Goal: Task Accomplishment & Management: Complete application form

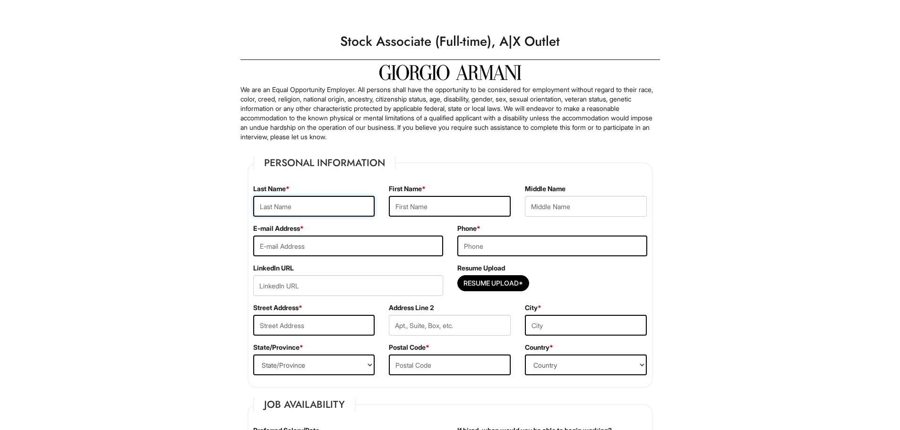
click at [359, 211] on input "text" at bounding box center [314, 206] width 122 height 21
type input "S"
type input "Garzo"
click at [403, 206] on input "text" at bounding box center [450, 206] width 122 height 21
type input "Santti"
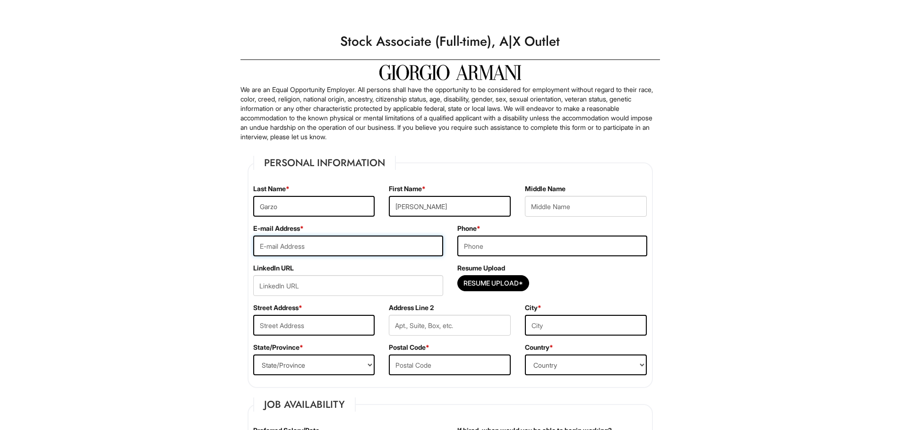
click at [317, 250] on input "email" at bounding box center [348, 246] width 190 height 21
type input "garzosantti344@gmail.com"
click at [488, 239] on input "tel" at bounding box center [552, 246] width 190 height 21
type input "7259108204"
click at [330, 324] on input "text" at bounding box center [314, 325] width 122 height 21
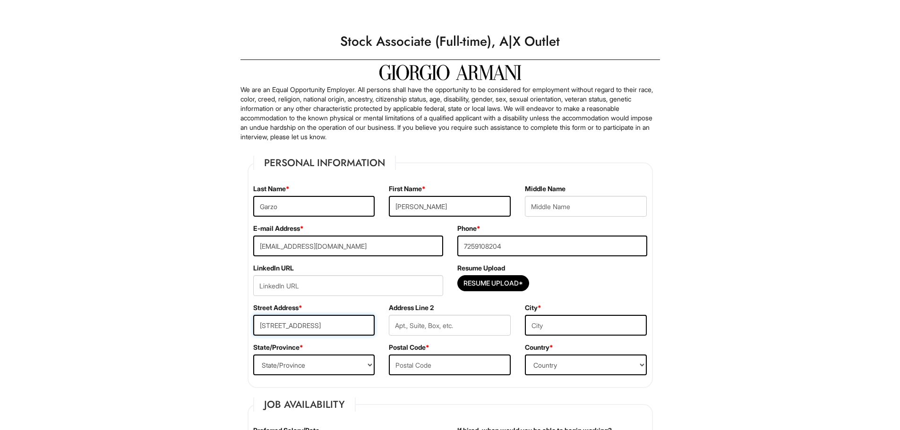
type input "2916 Pelican Breeze Court"
click at [558, 329] on input "text" at bounding box center [586, 325] width 122 height 21
type input "Las Vegas"
click at [337, 371] on select "State/Province ALABAMA ALASKA ARIZONA ARKANSAS CALIFORNIA COLORADO CONNECTICUT …" at bounding box center [314, 365] width 122 height 21
select select "NV"
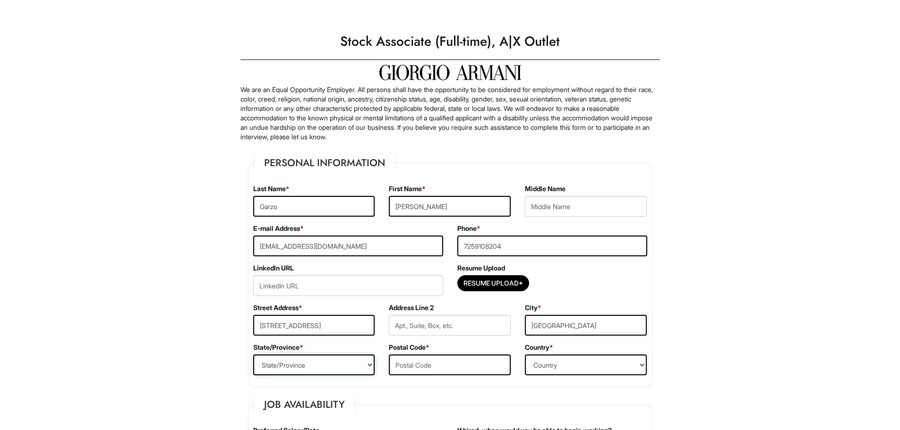
click at [253, 355] on select "State/Province ALABAMA ALASKA ARIZONA ARKANSAS CALIFORNIA COLORADO CONNECTICUT …" at bounding box center [314, 365] width 122 height 21
click at [427, 367] on input "text" at bounding box center [450, 365] width 122 height 21
type input "89031"
drag, startPoint x: 542, startPoint y: 366, endPoint x: 527, endPoint y: 364, distance: 15.2
click at [542, 366] on select "Country Afghanistan Albania Algeria American Samoa Andorra Angola Anguilla Anta…" at bounding box center [586, 365] width 122 height 21
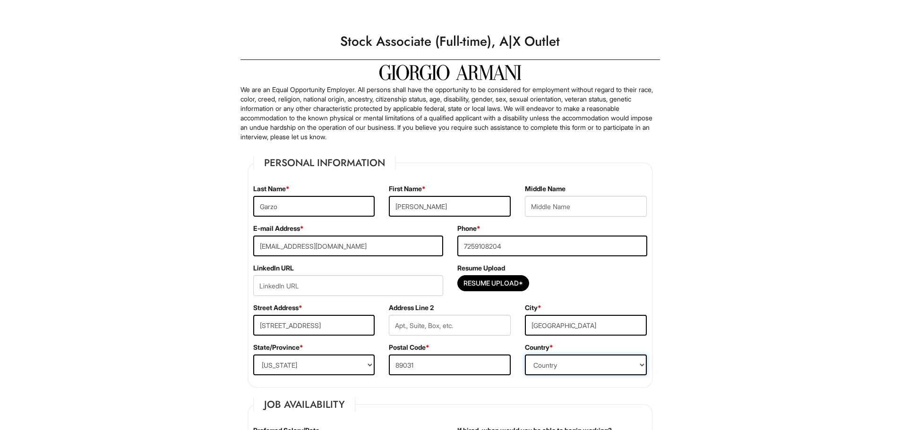
select select "United States of America"
click at [525, 355] on select "Country Afghanistan Albania Algeria American Samoa Andorra Angola Anguilla Anta…" at bounding box center [586, 365] width 122 height 21
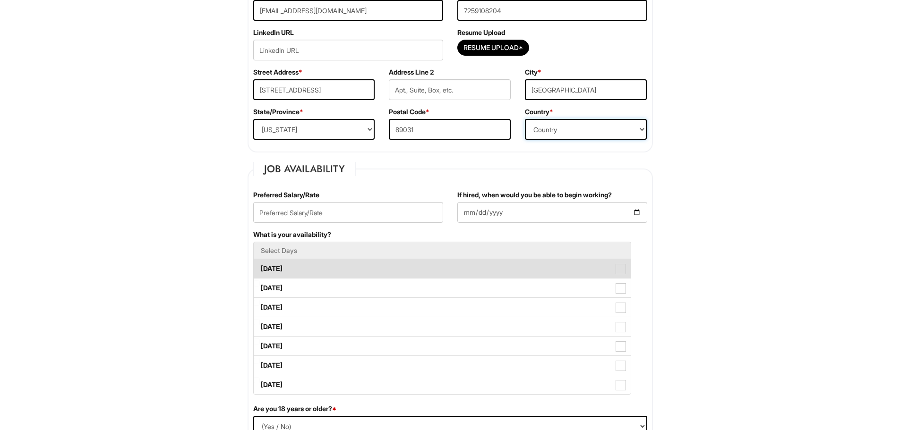
scroll to position [236, 0]
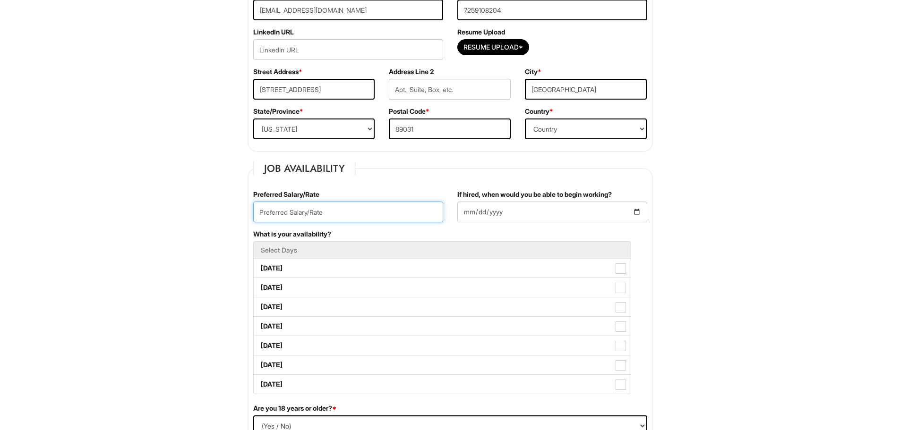
click at [347, 214] on input "text" at bounding box center [348, 212] width 190 height 21
type input "1"
type input "$15.00"
click at [521, 214] on input "If hired, when would you be able to begin working?" at bounding box center [552, 212] width 190 height 21
click at [504, 212] on input "If hired, when would you be able to begin working?" at bounding box center [552, 212] width 190 height 21
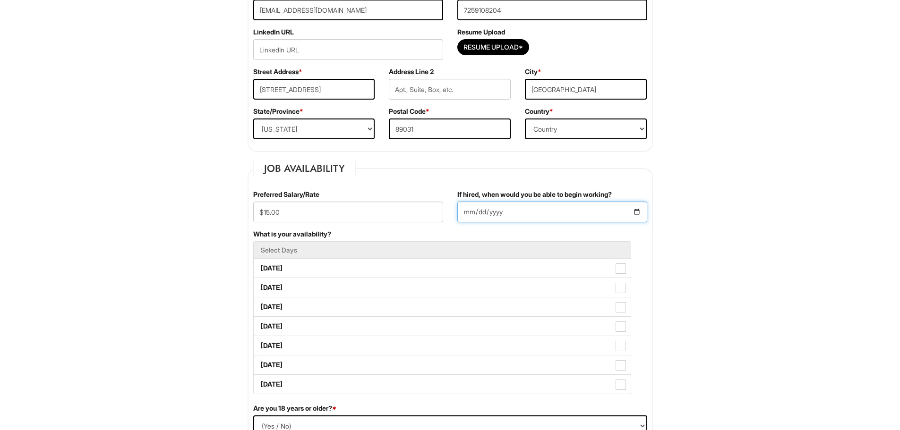
click at [460, 212] on input "If hired, when would you be able to begin working?" at bounding box center [552, 212] width 190 height 21
click at [467, 210] on input "If hired, when would you be able to begin working?" at bounding box center [552, 212] width 190 height 21
click at [638, 209] on input "If hired, when would you be able to begin working?" at bounding box center [552, 212] width 190 height 21
type input "2025-10-06"
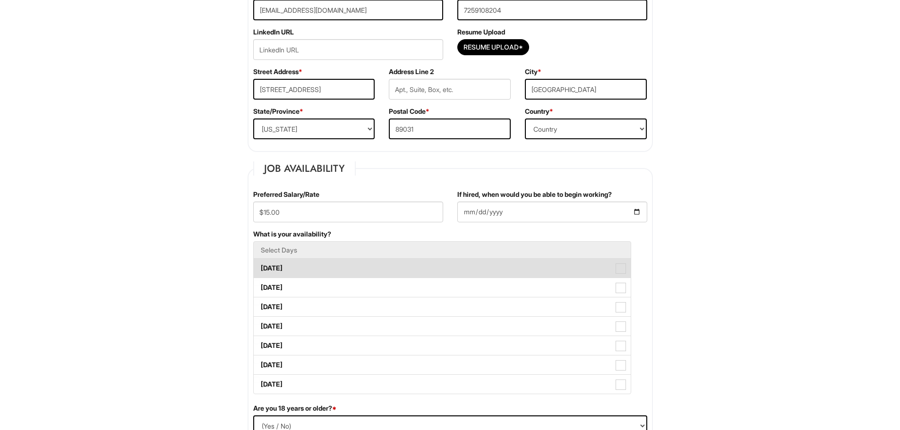
click at [333, 270] on label "Monday" at bounding box center [442, 268] width 377 height 19
click at [260, 267] on Available_Monday "Monday" at bounding box center [257, 264] width 6 height 6
click at [327, 266] on label "Monday" at bounding box center [442, 268] width 377 height 19
click at [260, 266] on Available_Monday "Monday" at bounding box center [257, 264] width 6 height 6
checkbox Available_Monday "false"
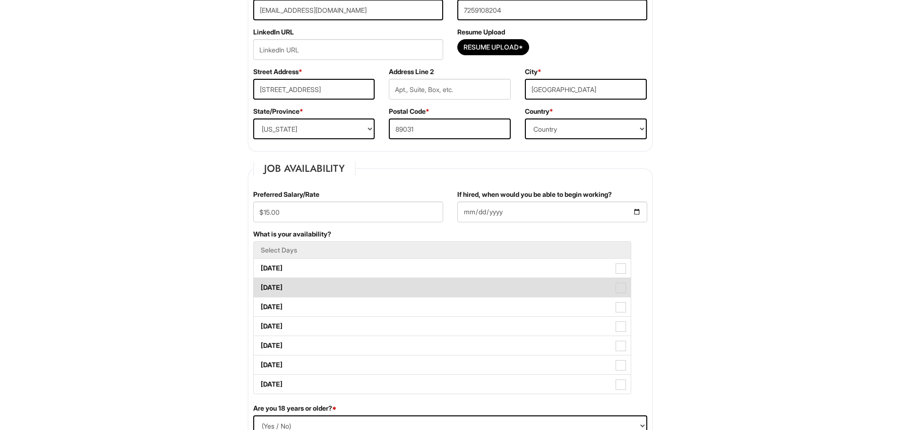
click at [343, 288] on label "Tuesday" at bounding box center [442, 287] width 377 height 19
click at [260, 286] on Available_Tuesday "Tuesday" at bounding box center [257, 283] width 6 height 6
checkbox Available_Tuesday "true"
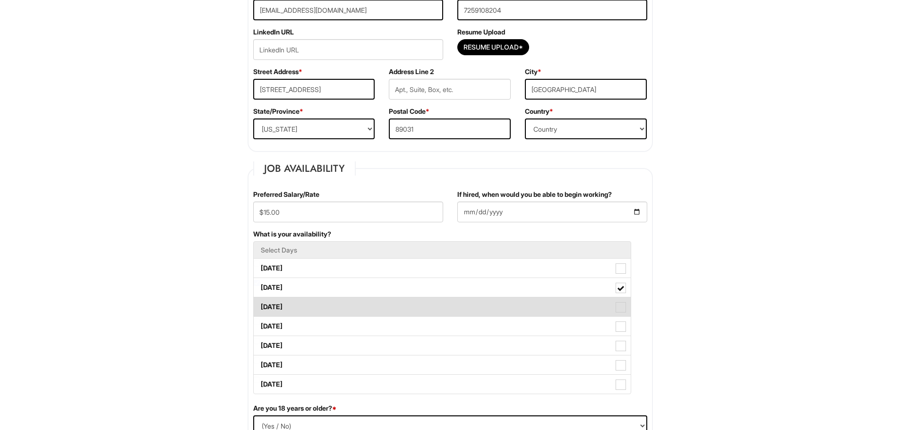
click at [344, 305] on label "Wednesday" at bounding box center [442, 307] width 377 height 19
click at [260, 305] on Available_Wednesday "Wednesday" at bounding box center [257, 303] width 6 height 6
checkbox Available_Wednesday "true"
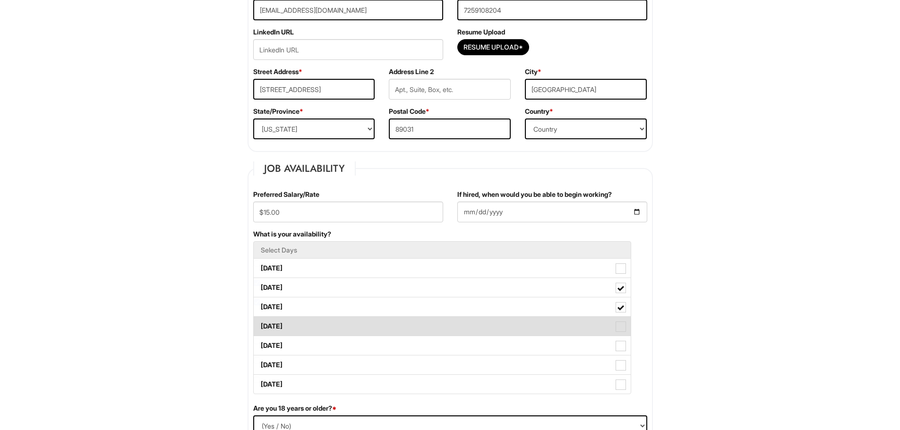
click at [345, 322] on label "Thursday" at bounding box center [442, 326] width 377 height 19
click at [260, 322] on Available_Thursday "Thursday" at bounding box center [257, 322] width 6 height 6
checkbox Available_Thursday "true"
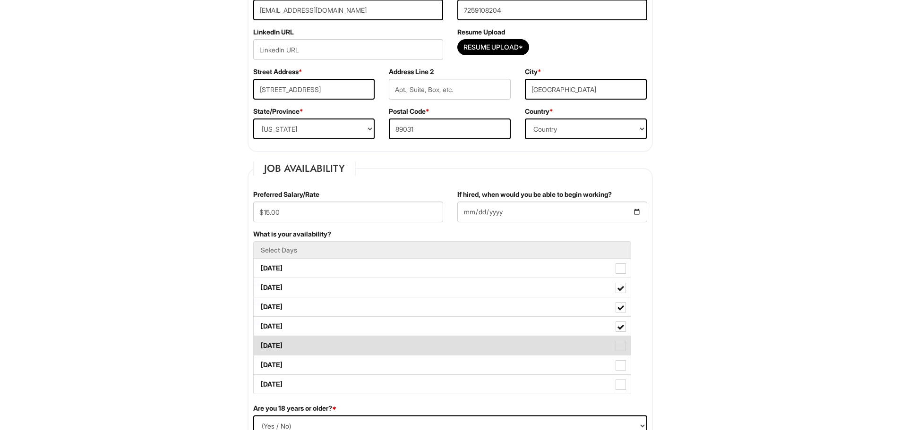
click at [346, 339] on label "Friday" at bounding box center [442, 345] width 377 height 19
click at [260, 339] on Available_Friday "Friday" at bounding box center [257, 341] width 6 height 6
checkbox Available_Friday "true"
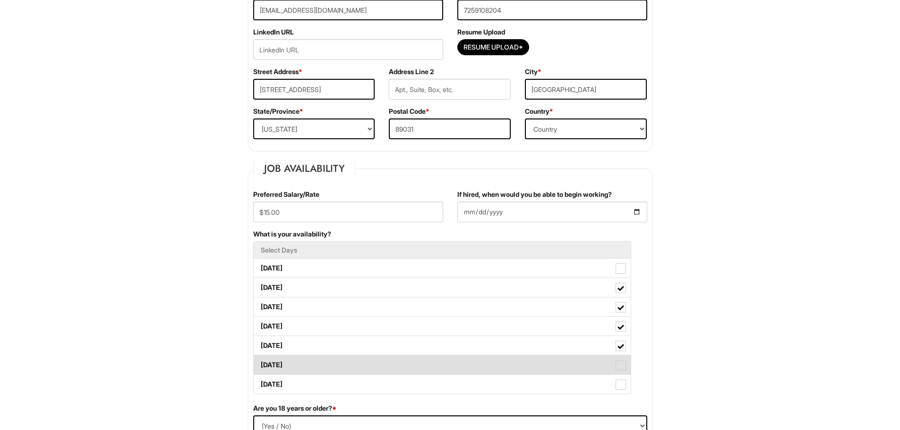
click at [344, 356] on label "Saturday" at bounding box center [442, 365] width 377 height 19
click at [260, 358] on Available_Saturday "Saturday" at bounding box center [257, 361] width 6 height 6
click at [344, 373] on label "Saturday" at bounding box center [442, 365] width 377 height 19
click at [260, 364] on Available_Saturday "Saturday" at bounding box center [257, 361] width 6 height 6
checkbox Available_Saturday "false"
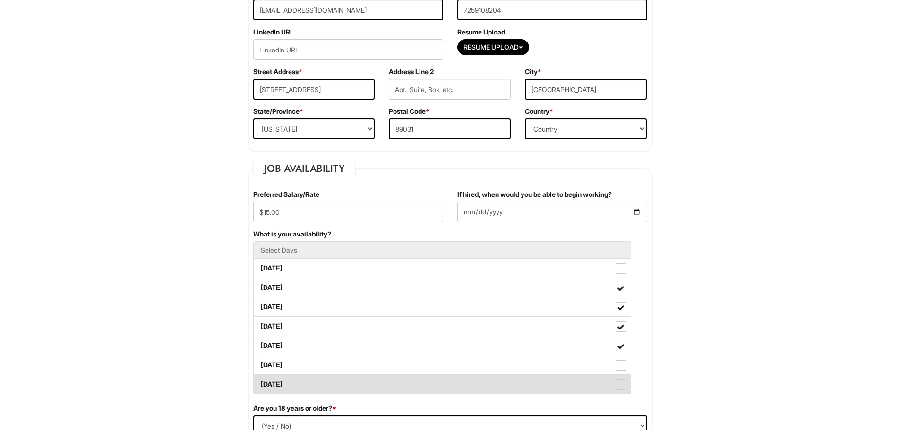
click at [343, 383] on label "Sunday" at bounding box center [442, 384] width 377 height 19
click at [260, 383] on Available_Sunday "Sunday" at bounding box center [257, 380] width 6 height 6
checkbox Available_Sunday "true"
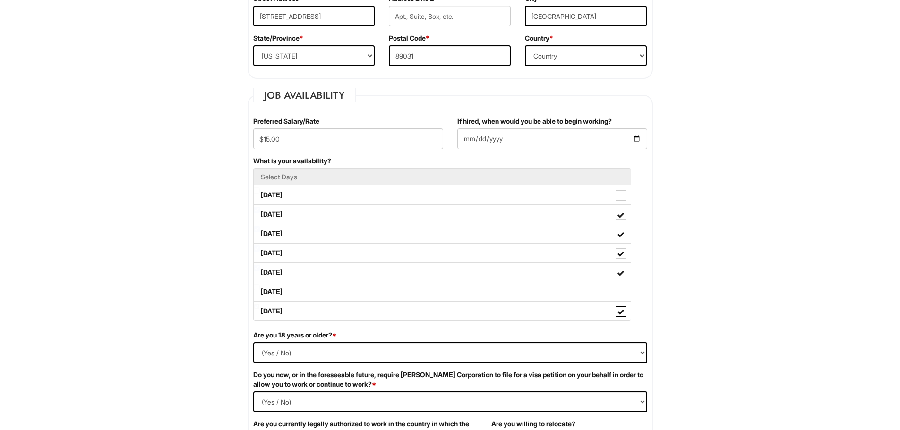
scroll to position [378, 0]
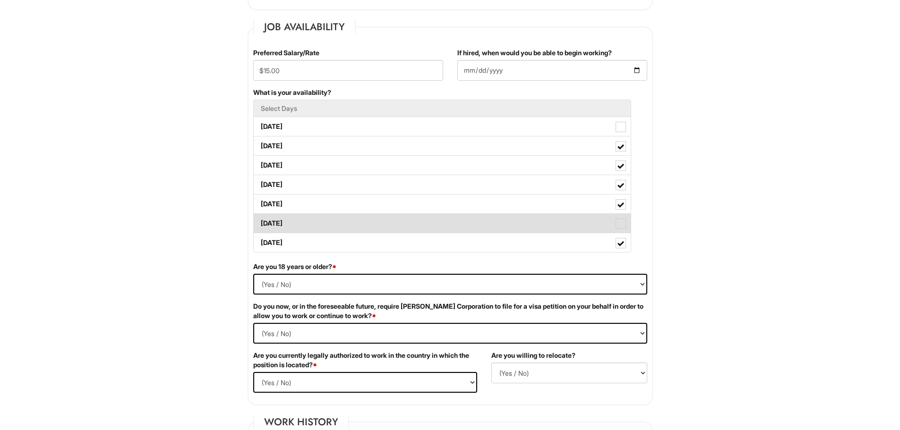
click at [381, 227] on label "Saturday" at bounding box center [442, 223] width 377 height 19
click at [260, 222] on Available_Saturday "Saturday" at bounding box center [257, 219] width 6 height 6
checkbox Available_Saturday "true"
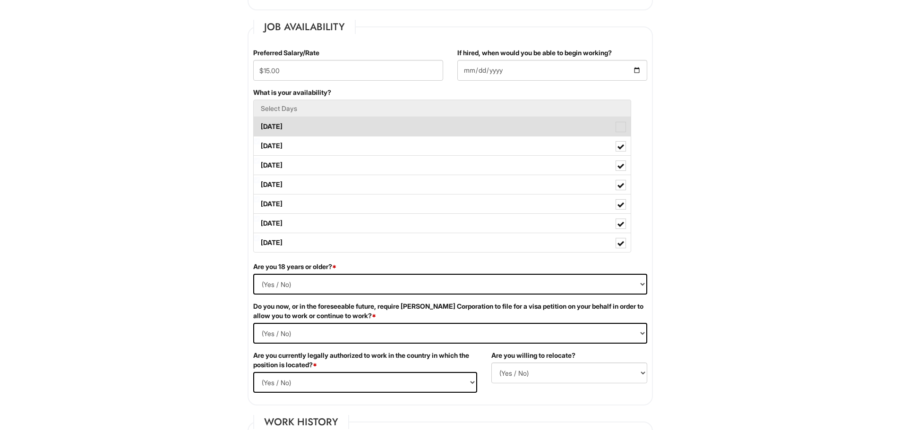
click at [336, 131] on label "Monday" at bounding box center [442, 126] width 377 height 19
click at [260, 125] on Available_Monday "Monday" at bounding box center [257, 122] width 6 height 6
checkbox Available_Monday "true"
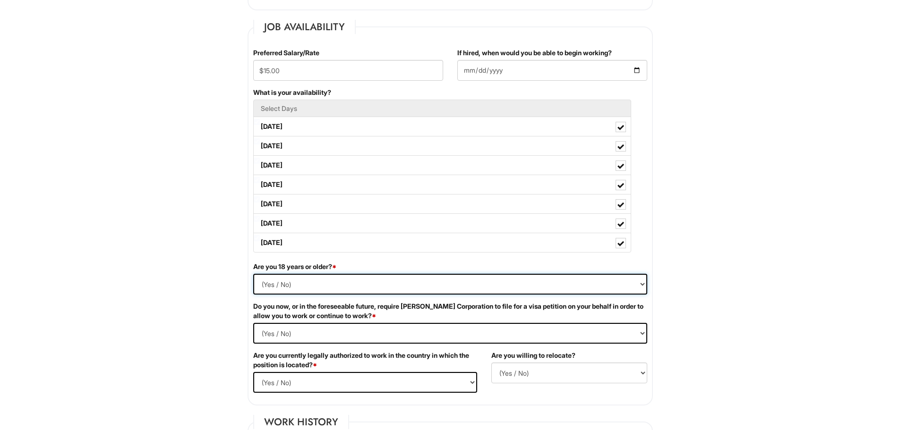
click at [327, 288] on select "(Yes / No) Yes No" at bounding box center [450, 284] width 394 height 21
select select "No"
click at [253, 274] on select "(Yes / No) Yes No" at bounding box center [450, 284] width 394 height 21
click at [310, 334] on Required "(Yes / No) Yes No" at bounding box center [450, 333] width 394 height 21
select Required "No"
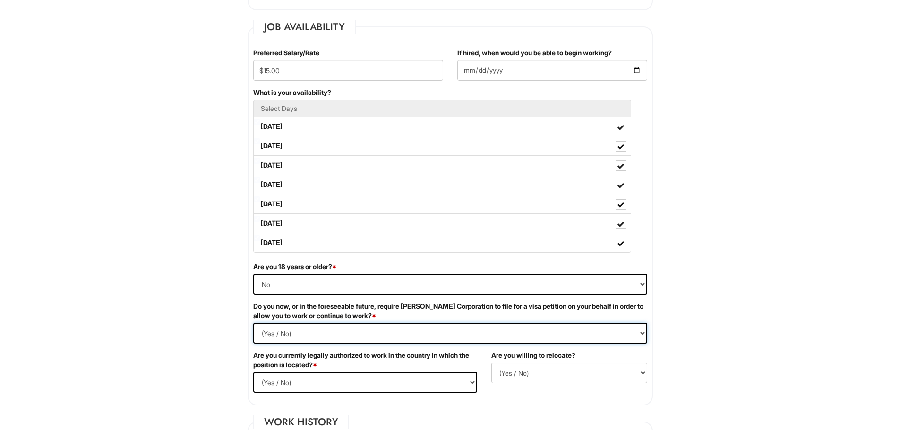
click at [253, 323] on Required "(Yes / No) Yes No" at bounding box center [450, 333] width 394 height 21
click at [336, 380] on select "(Yes / No) Yes No" at bounding box center [365, 382] width 224 height 21
select select "Yes"
click at [253, 372] on select "(Yes / No) Yes No" at bounding box center [365, 382] width 224 height 21
click at [527, 366] on select "(Yes / No) No Yes" at bounding box center [569, 373] width 156 height 21
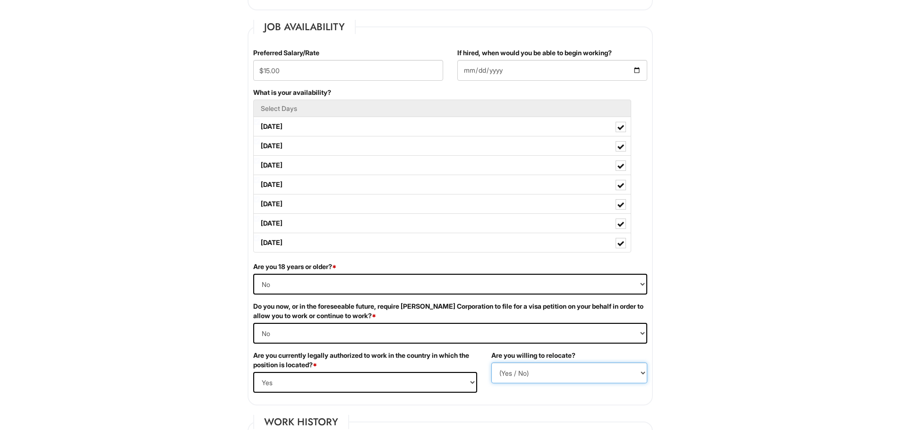
select select "Y"
click at [491, 363] on select "(Yes / No) No Yes" at bounding box center [569, 373] width 156 height 21
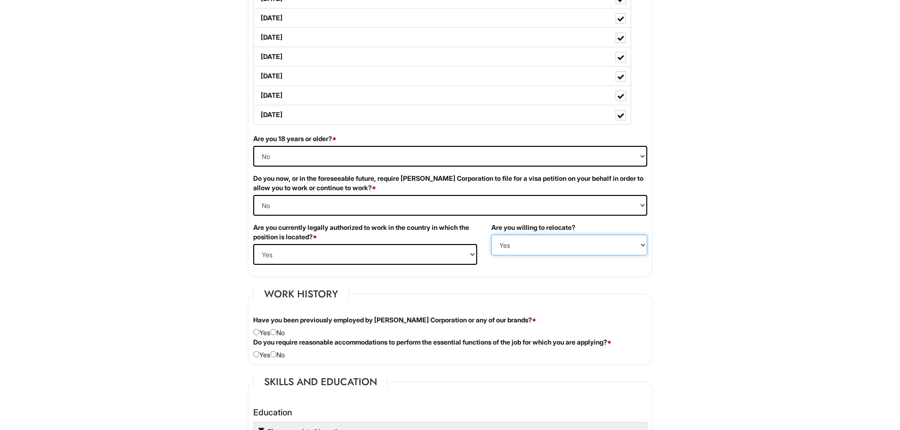
scroll to position [520, 0]
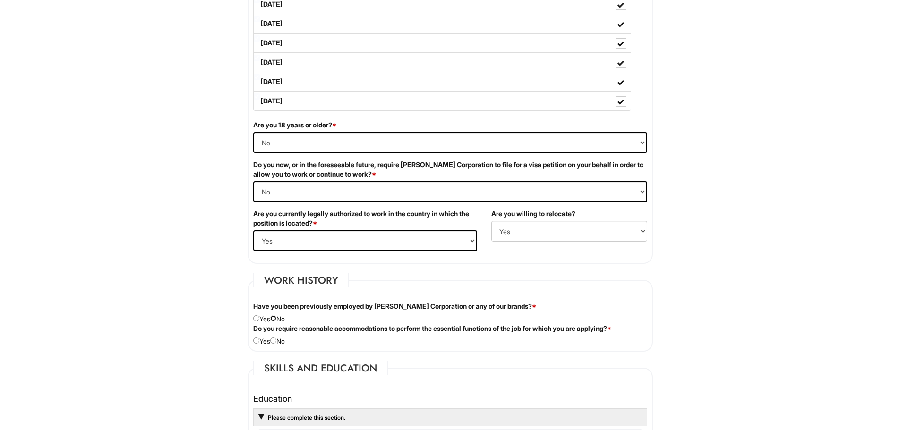
click at [276, 321] on input "radio" at bounding box center [273, 319] width 6 height 6
radio input "true"
click at [279, 344] on div "Do you require reasonable accommodations to perform the essential functions of …" at bounding box center [450, 335] width 408 height 22
click at [276, 339] on input "radio" at bounding box center [273, 341] width 6 height 6
radio input "true"
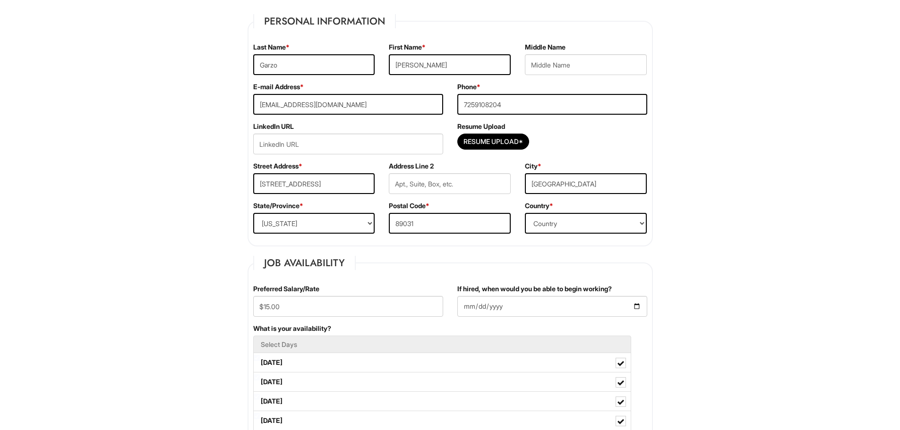
scroll to position [0, 0]
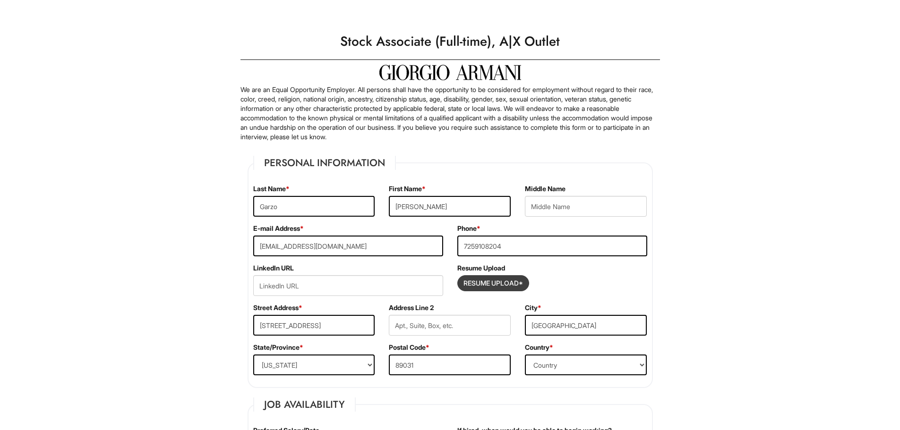
click at [502, 286] on input "Resume Upload*" at bounding box center [493, 283] width 71 height 15
click at [505, 279] on input "Resume Upload*" at bounding box center [493, 283] width 71 height 15
type input "C:\fakepath\Resume.pdf"
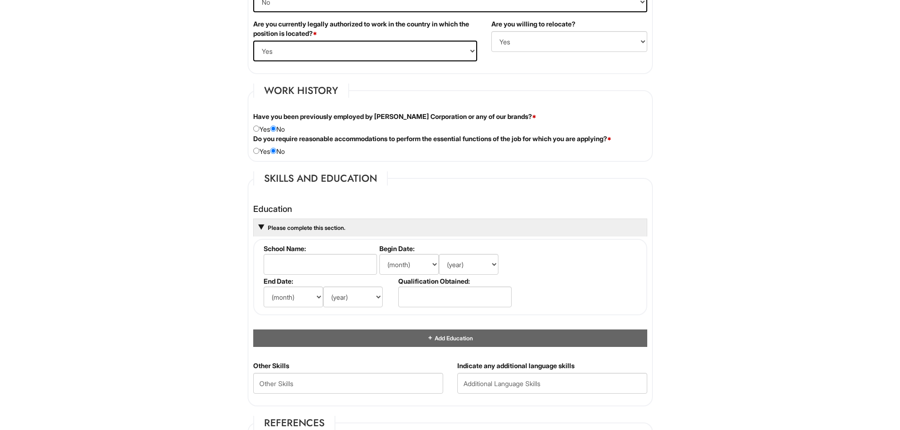
scroll to position [709, 0]
click at [339, 258] on input "text" at bounding box center [320, 265] width 113 height 21
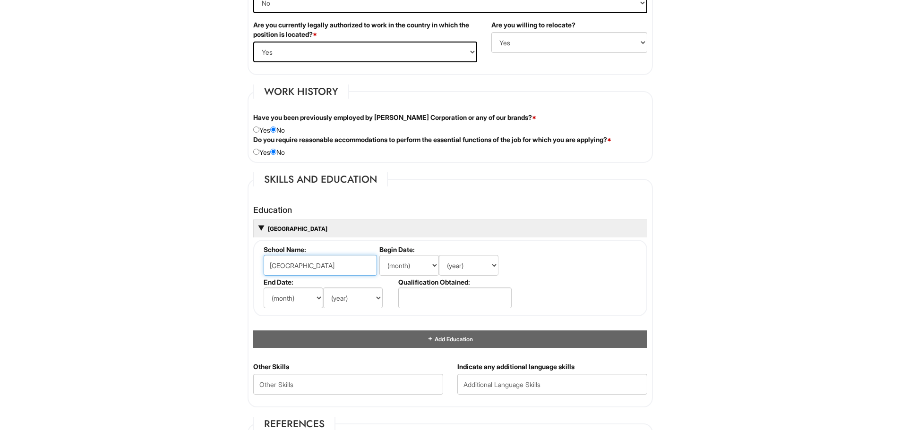
type input "Legacy High School"
click at [421, 261] on select "(month) Jan Feb Mar Apr May Jun Jul Aug Sep Oct Nov Dec" at bounding box center [409, 265] width 60 height 21
select select "8"
click at [379, 255] on select "(month) Jan Feb Mar Apr May Jun Jul Aug Sep Oct Nov Dec" at bounding box center [409, 265] width 60 height 21
click at [469, 274] on select "(year) 2029 2028 2027 2026 2025 2024 2023 2022 2021 2020 2019 2018 2017 2016 20…" at bounding box center [469, 265] width 60 height 21
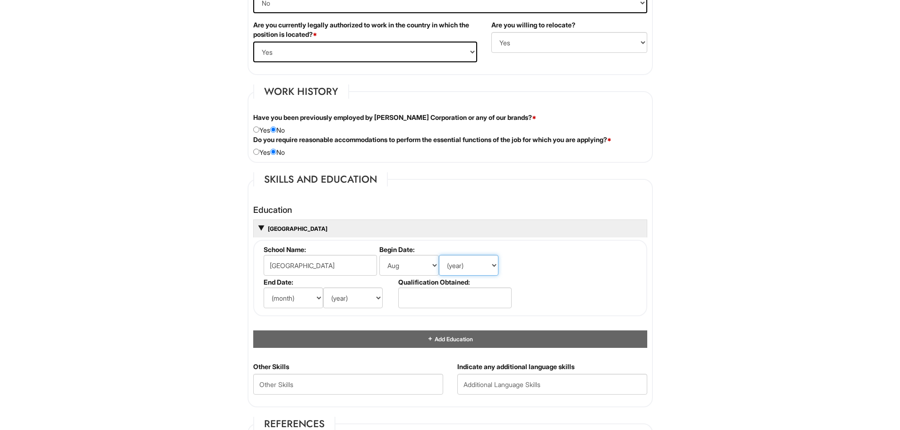
select select "2023"
click at [439, 255] on select "(year) 2029 2028 2027 2026 2025 2024 2023 2022 2021 2020 2019 2018 2017 2016 20…" at bounding box center [469, 265] width 60 height 21
click at [298, 300] on select "(month) Jan Feb Mar Apr May Jun Jul Aug Sep Oct Nov Dec" at bounding box center [294, 298] width 60 height 21
click at [264, 288] on select "(month) Jan Feb Mar Apr May Jun Jul Aug Sep Oct Nov Dec" at bounding box center [294, 298] width 60 height 21
click at [363, 303] on select "(year) 2029 2028 2027 2026 2025 2024 2023 2022 2021 2020 2019 2018 2017 2016 20…" at bounding box center [353, 298] width 60 height 21
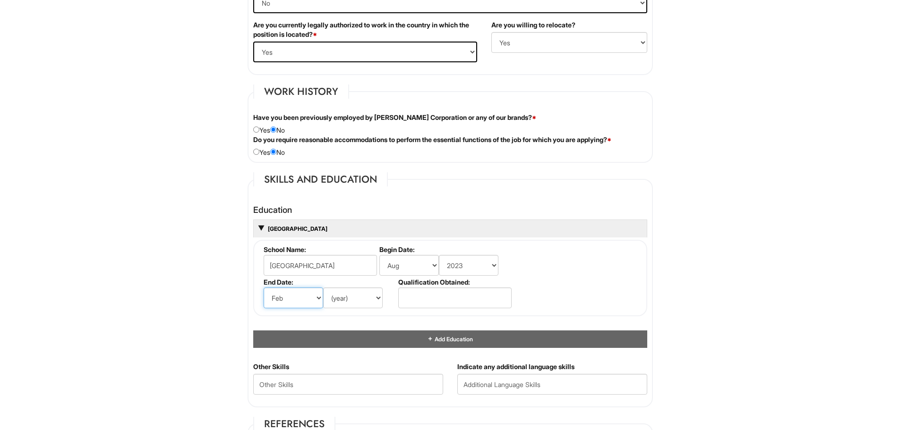
click at [302, 300] on select "(month) Jan Feb Mar Apr May Jun Jul Aug Sep Oct Nov Dec" at bounding box center [294, 298] width 60 height 21
select select "5"
click at [264, 288] on select "(month) Jan Feb Mar Apr May Jun Jul Aug Sep Oct Nov Dec" at bounding box center [294, 298] width 60 height 21
click at [367, 296] on select "(year) 2029 2028 2027 2026 2025 2024 2023 2022 2021 2020 2019 2018 2017 2016 20…" at bounding box center [353, 298] width 60 height 21
click at [323, 288] on select "(year) 2029 2028 2027 2026 2025 2024 2023 2022 2021 2020 2019 2018 2017 2016 20…" at bounding box center [353, 298] width 60 height 21
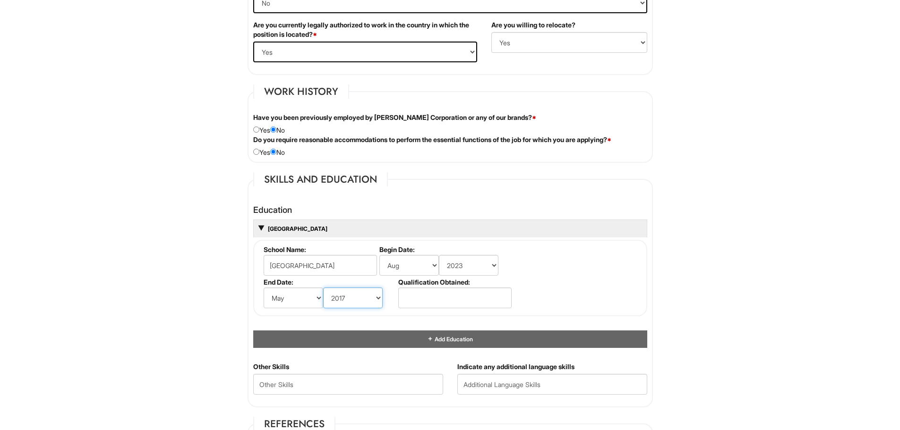
click at [364, 296] on select "(year) 2029 2028 2027 2026 2025 2024 2023 2022 2021 2020 2019 2018 2017 2016 20…" at bounding box center [353, 298] width 60 height 21
select select "2027"
click at [323, 288] on select "(year) 2029 2028 2027 2026 2025 2024 2023 2022 2021 2020 2019 2018 2017 2016 20…" at bounding box center [353, 298] width 60 height 21
click at [429, 294] on input "text" at bounding box center [454, 298] width 113 height 21
type input "D"
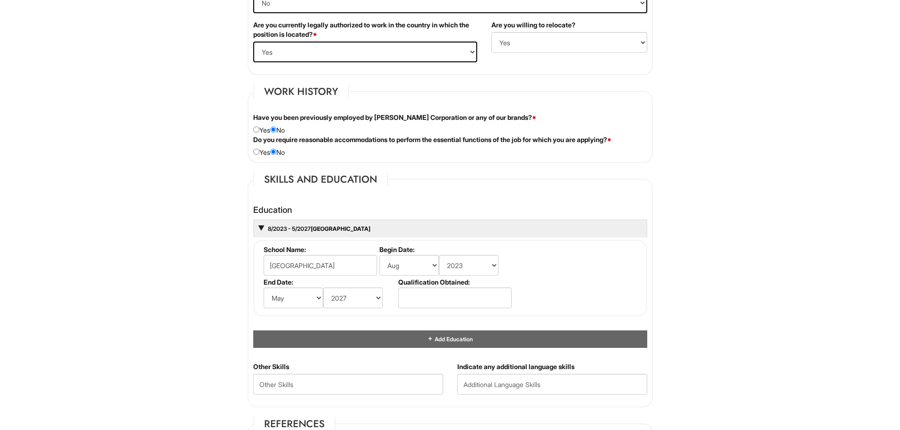
click at [526, 294] on fieldset "School Name: Legacy High School Begin Date: (month) Jan Feb Mar Apr May Jun Jul…" at bounding box center [450, 278] width 394 height 77
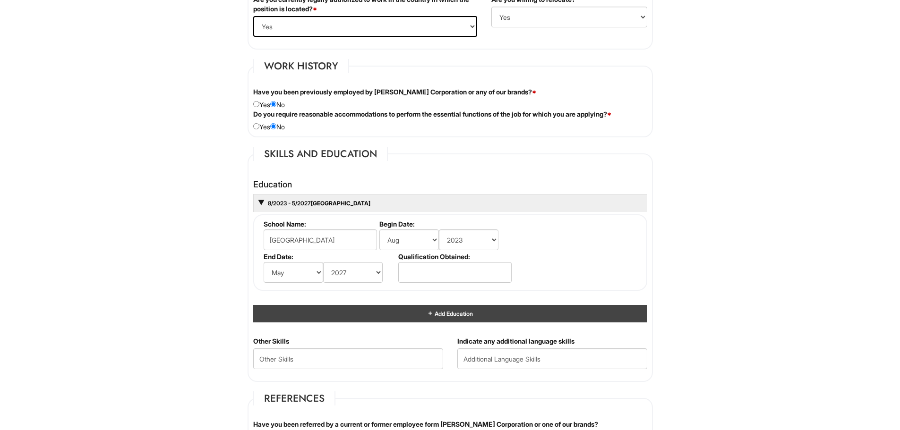
scroll to position [756, 0]
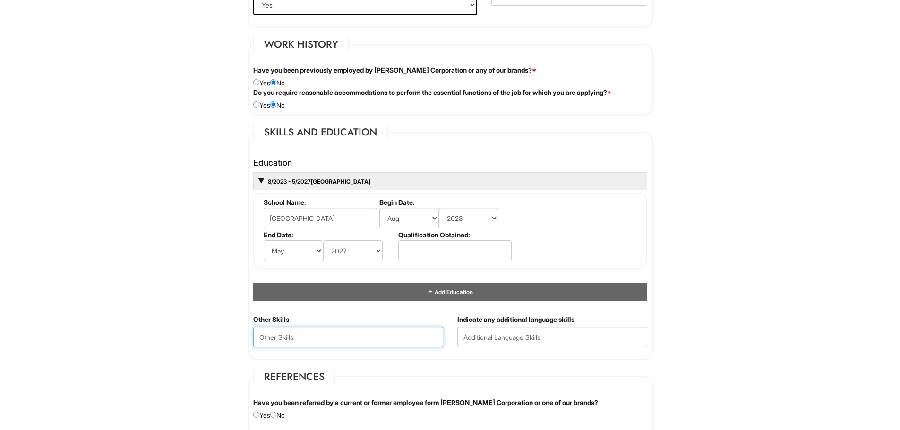
drag, startPoint x: 369, startPoint y: 339, endPoint x: 360, endPoint y: 340, distance: 9.0
click at [360, 340] on Skills "text" at bounding box center [348, 337] width 190 height 21
click at [455, 325] on div "Indicate any additional language skills" at bounding box center [552, 335] width 204 height 40
click at [473, 330] on input "text" at bounding box center [552, 337] width 190 height 21
click at [391, 334] on Skills "text" at bounding box center [348, 337] width 190 height 21
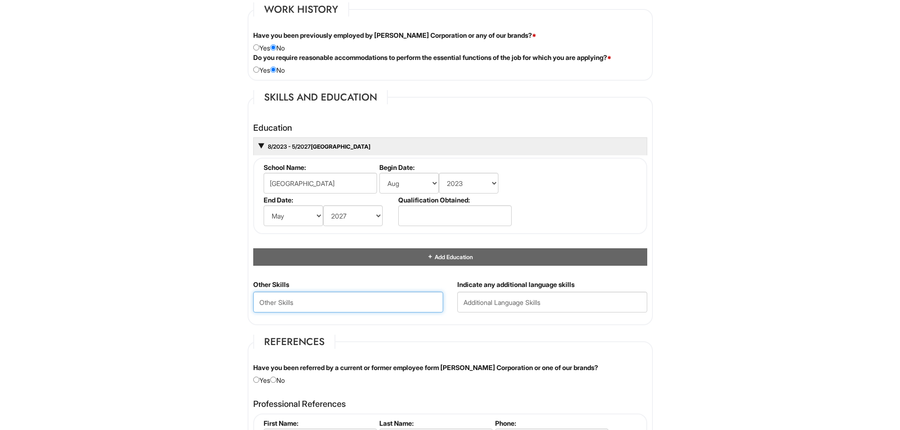
scroll to position [850, 0]
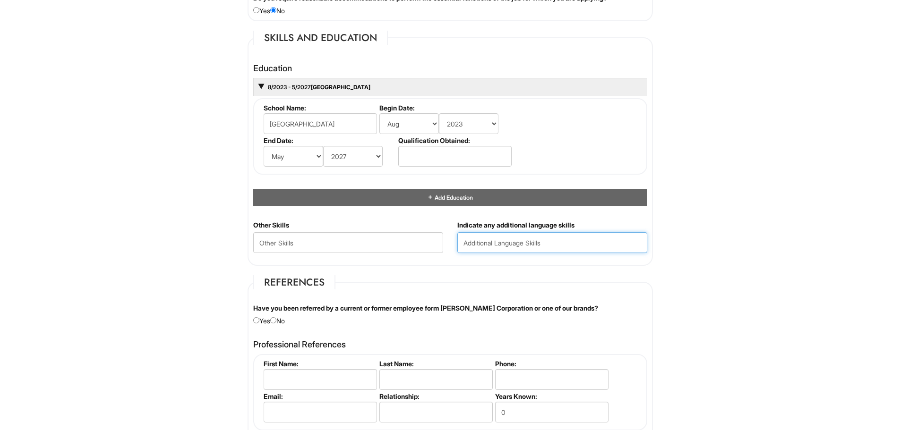
click at [481, 240] on input "text" at bounding box center [552, 242] width 190 height 21
type input "S"
click at [418, 239] on Skills "text" at bounding box center [348, 242] width 190 height 21
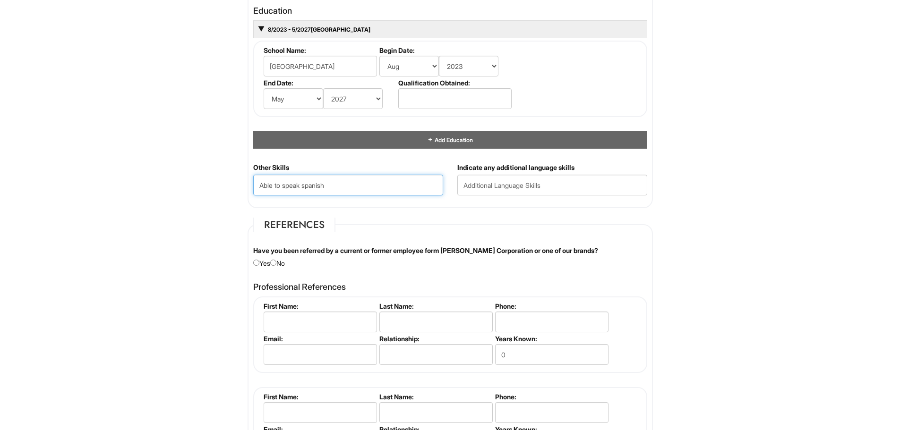
scroll to position [992, 0]
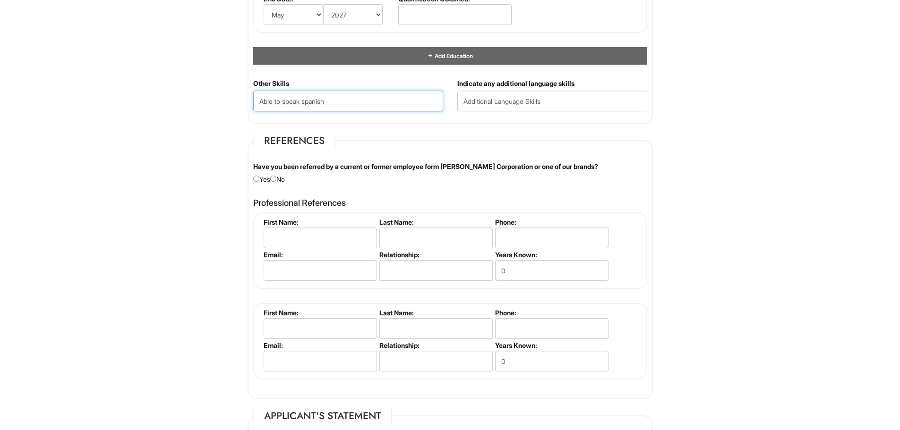
type Skills "Able to speak spanish"
click at [369, 200] on h4 "Professional References" at bounding box center [450, 202] width 394 height 9
click at [273, 180] on div "Have you been referred by a current or former employee form Giorgio Armani Corp…" at bounding box center [450, 173] width 408 height 22
click at [276, 179] on input "radio" at bounding box center [273, 179] width 6 height 6
radio input "true"
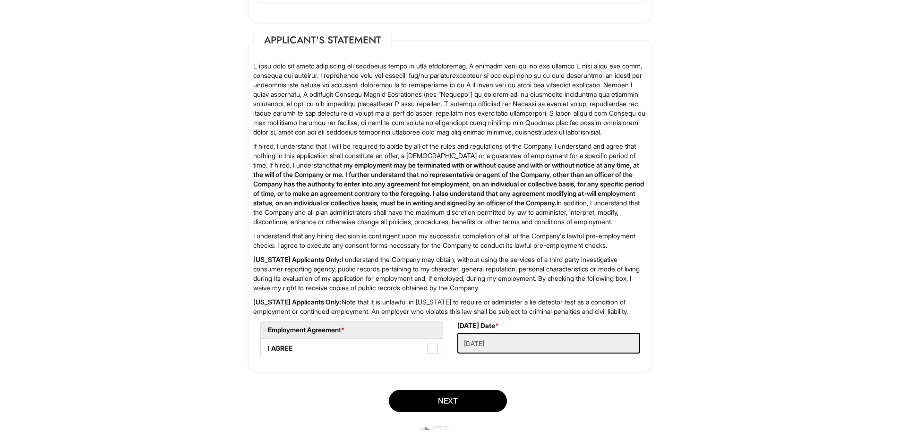
scroll to position [1370, 0]
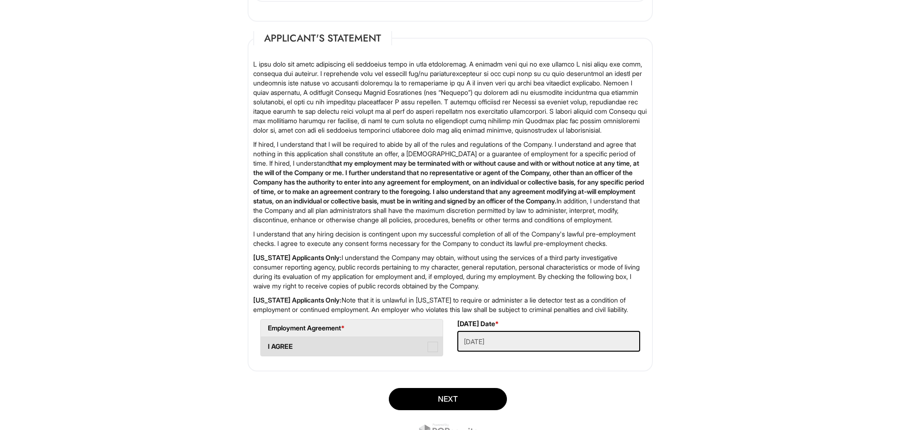
click at [411, 356] on label "I AGREE" at bounding box center [352, 346] width 182 height 19
click at [267, 345] on AGREE "I AGREE" at bounding box center [264, 342] width 6 height 6
checkbox AGREE "true"
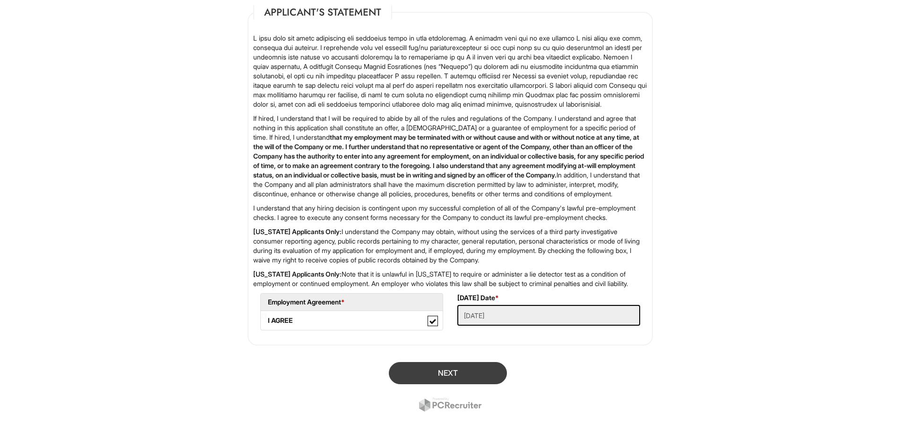
scroll to position [1453, 0]
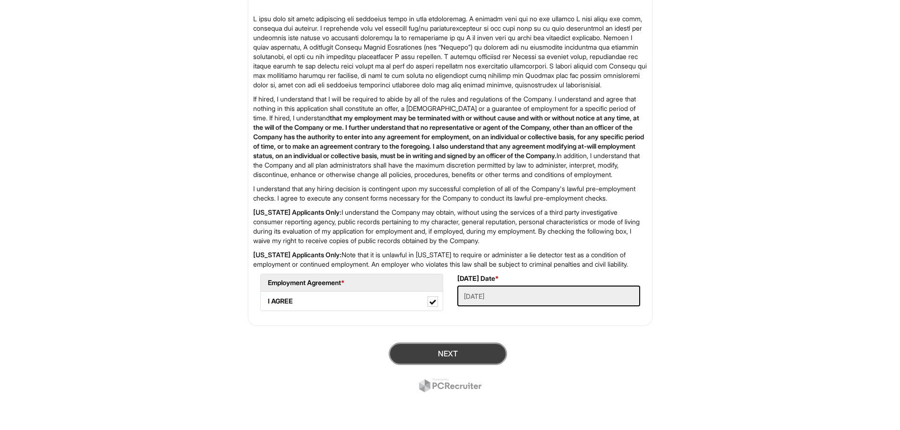
click at [434, 353] on button "Next" at bounding box center [448, 354] width 118 height 22
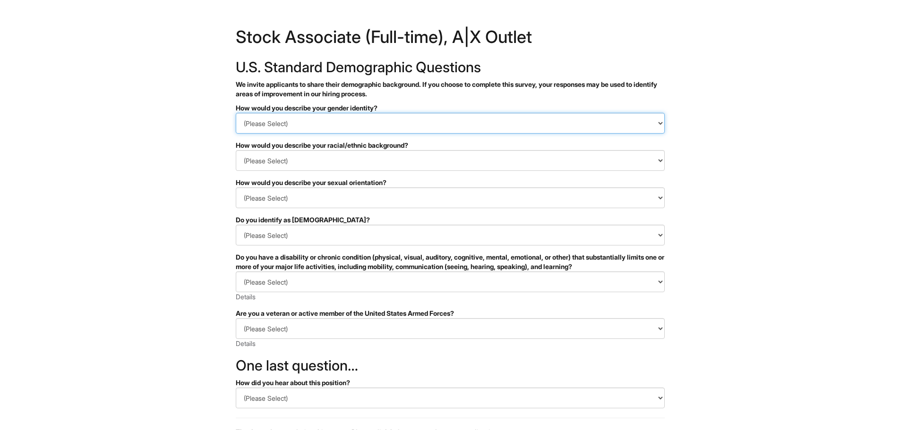
drag, startPoint x: 337, startPoint y: 124, endPoint x: 333, endPoint y: 119, distance: 6.1
click at [333, 123] on select "(Please Select) Man Woman [DEMOGRAPHIC_DATA] I prefer to self-describe I don't …" at bounding box center [450, 123] width 429 height 21
select select "Man"
click at [236, 113] on select "(Please Select) Man Woman [DEMOGRAPHIC_DATA] I prefer to self-describe I don't …" at bounding box center [450, 123] width 429 height 21
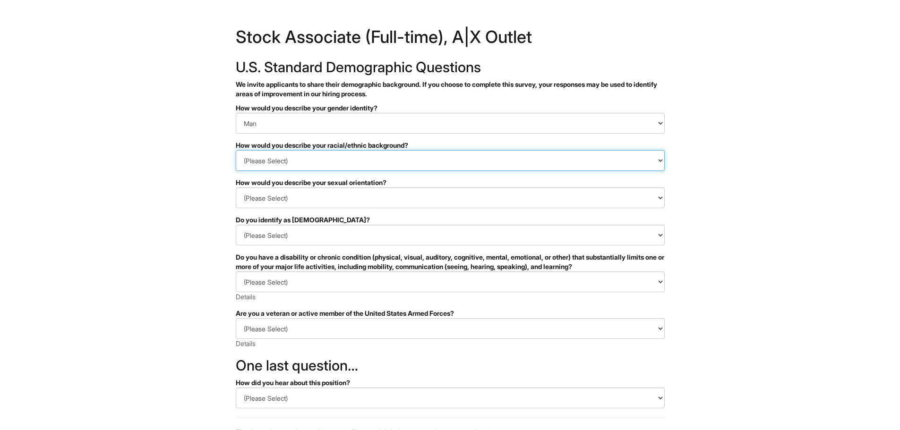
click at [296, 163] on select "(Please Select) [DEMOGRAPHIC_DATA] or of [DEMOGRAPHIC_DATA] descent [DEMOGRAPHI…" at bounding box center [450, 160] width 429 height 21
select select "Hispanic, Latinx or of Spanish Origin"
click at [236, 150] on select "(Please Select) Black or of African descent East Asian Hispanic, Latinx or of S…" at bounding box center [450, 160] width 429 height 21
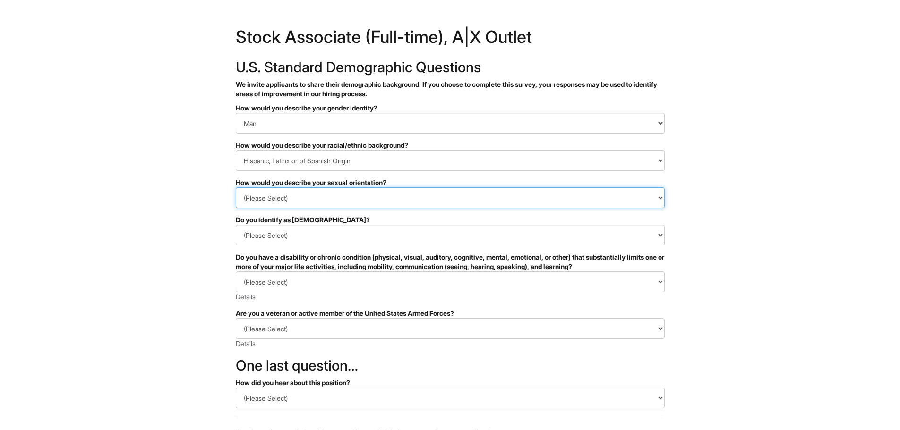
click at [315, 193] on select "(Please Select) Asexual Bisexual and/or pansexual Gay Heterosexual Lesbian Quee…" at bounding box center [450, 198] width 429 height 21
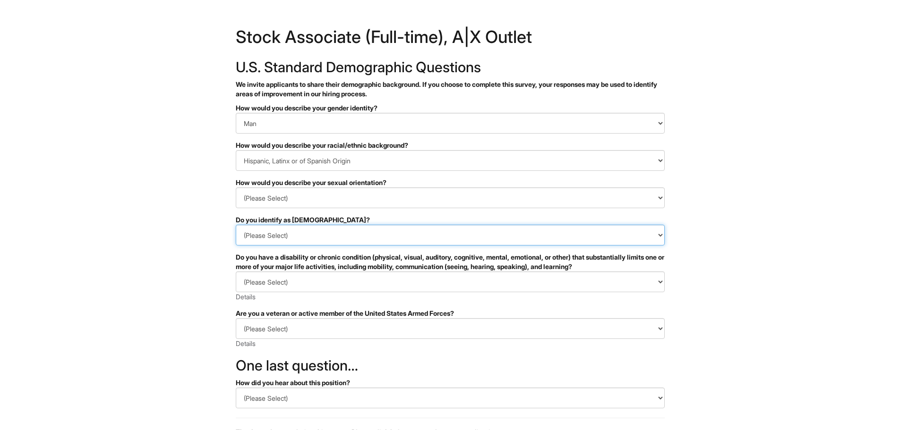
click at [280, 241] on select "(Please Select) Yes No I prefer to self-describe I don't wish to answer" at bounding box center [450, 235] width 429 height 21
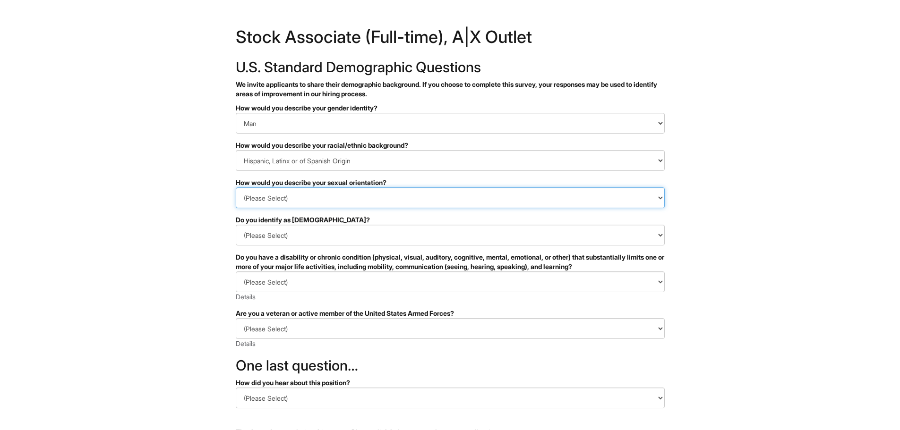
click at [282, 203] on select "(Please Select) Asexual Bisexual and/or pansexual Gay Heterosexual Lesbian Quee…" at bounding box center [450, 198] width 429 height 21
select select "Heterosexual"
click at [236, 188] on select "(Please Select) Asexual Bisexual and/or pansexual Gay Heterosexual Lesbian Quee…" at bounding box center [450, 198] width 429 height 21
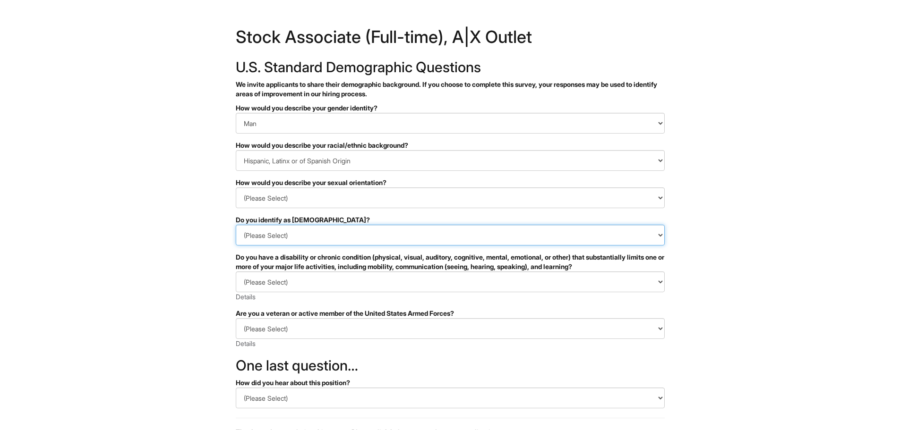
click at [278, 240] on select "(Please Select) Yes No I prefer to self-describe I don't wish to answer" at bounding box center [450, 235] width 429 height 21
select select "No"
click at [236, 225] on select "(Please Select) Yes No I prefer to self-describe I don't wish to answer" at bounding box center [450, 235] width 429 height 21
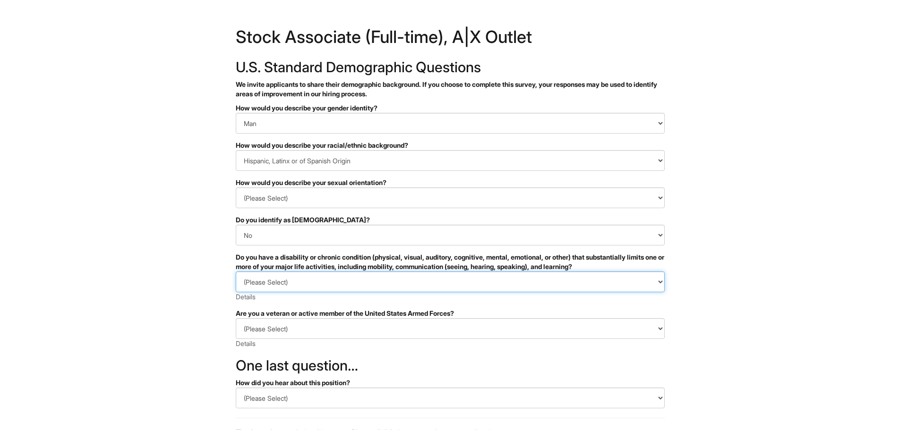
click at [286, 281] on select "(Please Select) YES, I HAVE A DISABILITY (or previously had a disability) NO, I…" at bounding box center [450, 282] width 429 height 21
select select "NO, I DON'T HAVE A DISABILITY"
click at [236, 272] on select "(Please Select) YES, I HAVE A DISABILITY (or previously had a disability) NO, I…" at bounding box center [450, 282] width 429 height 21
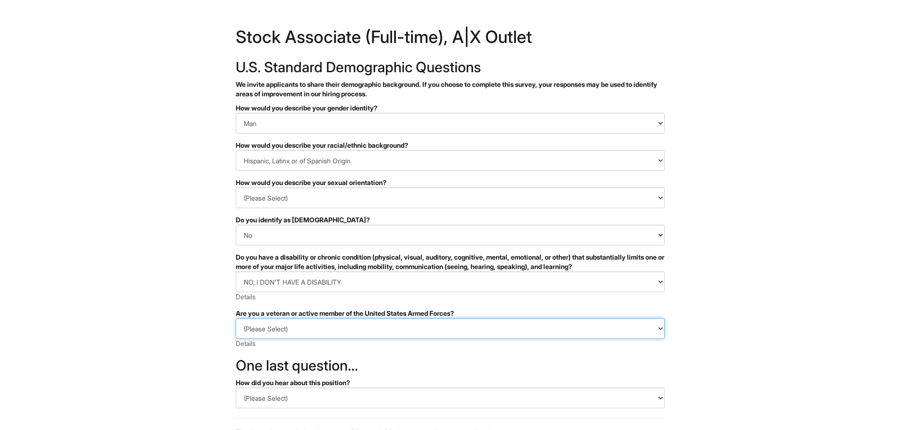
click at [296, 324] on select "(Please Select) I IDENTIFY AS ONE OR MORE OF THE CLASSIFICATIONS OF PROTECTED V…" at bounding box center [450, 328] width 429 height 21
select select "I AM NOT A PROTECTED VETERAN"
click at [236, 318] on select "(Please Select) I IDENTIFY AS ONE OR MORE OF THE CLASSIFICATIONS OF PROTECTED V…" at bounding box center [450, 328] width 429 height 21
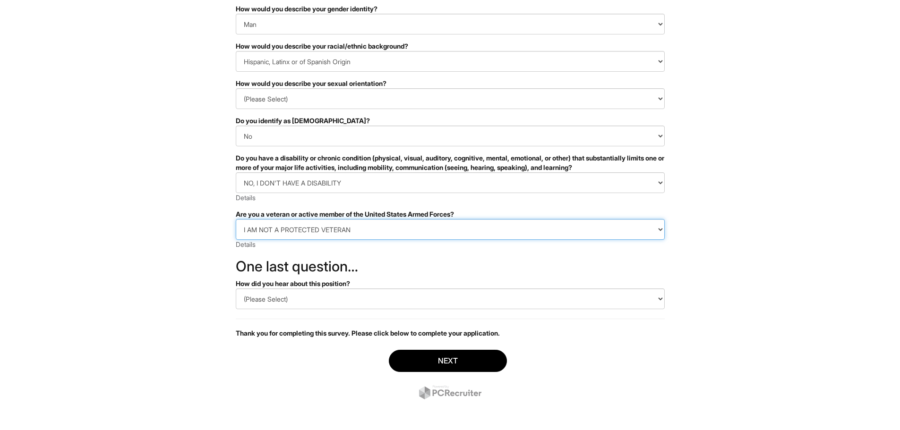
scroll to position [102, 0]
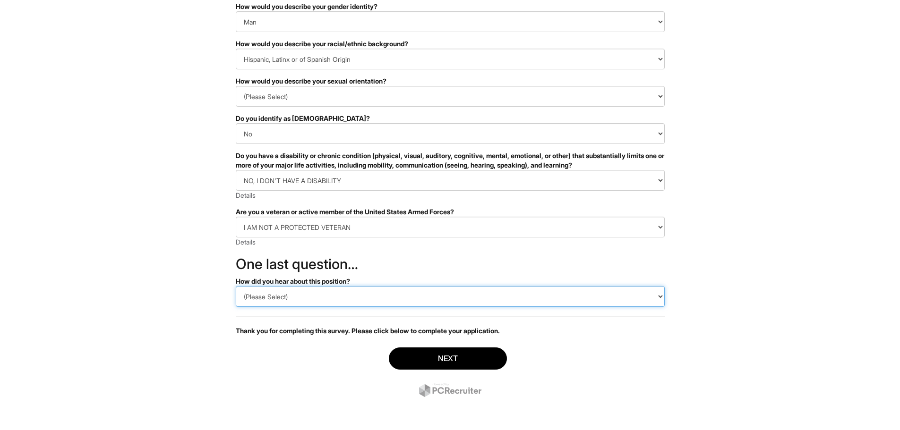
click at [303, 291] on select "(Please Select) CareerBuilder Indeed LinkedIn Monster Referral Other" at bounding box center [450, 296] width 429 height 21
select select "Indeed"
click at [236, 286] on select "(Please Select) CareerBuilder Indeed LinkedIn Monster Referral Other" at bounding box center [450, 296] width 429 height 21
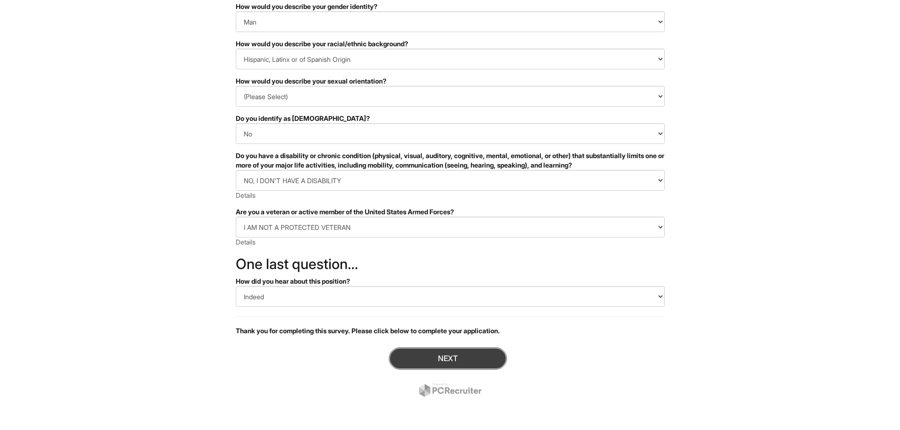
click at [422, 360] on button "Next" at bounding box center [448, 359] width 118 height 22
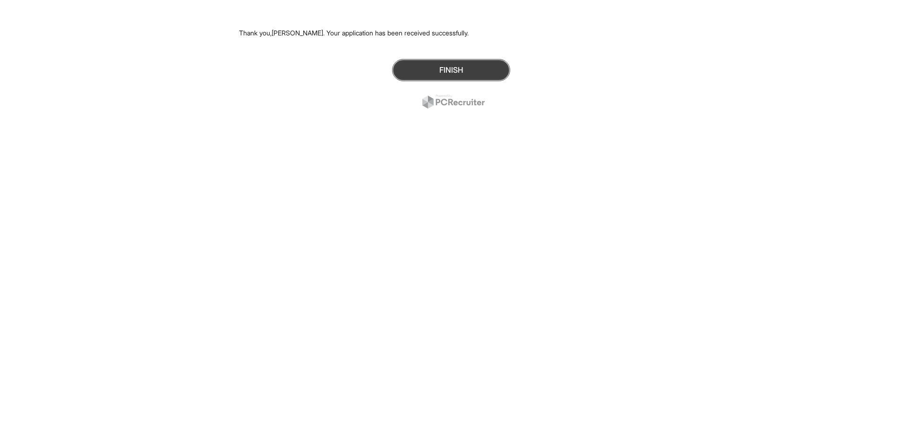
click at [483, 77] on button "Finish" at bounding box center [451, 70] width 118 height 22
